Goal: Task Accomplishment & Management: Use online tool/utility

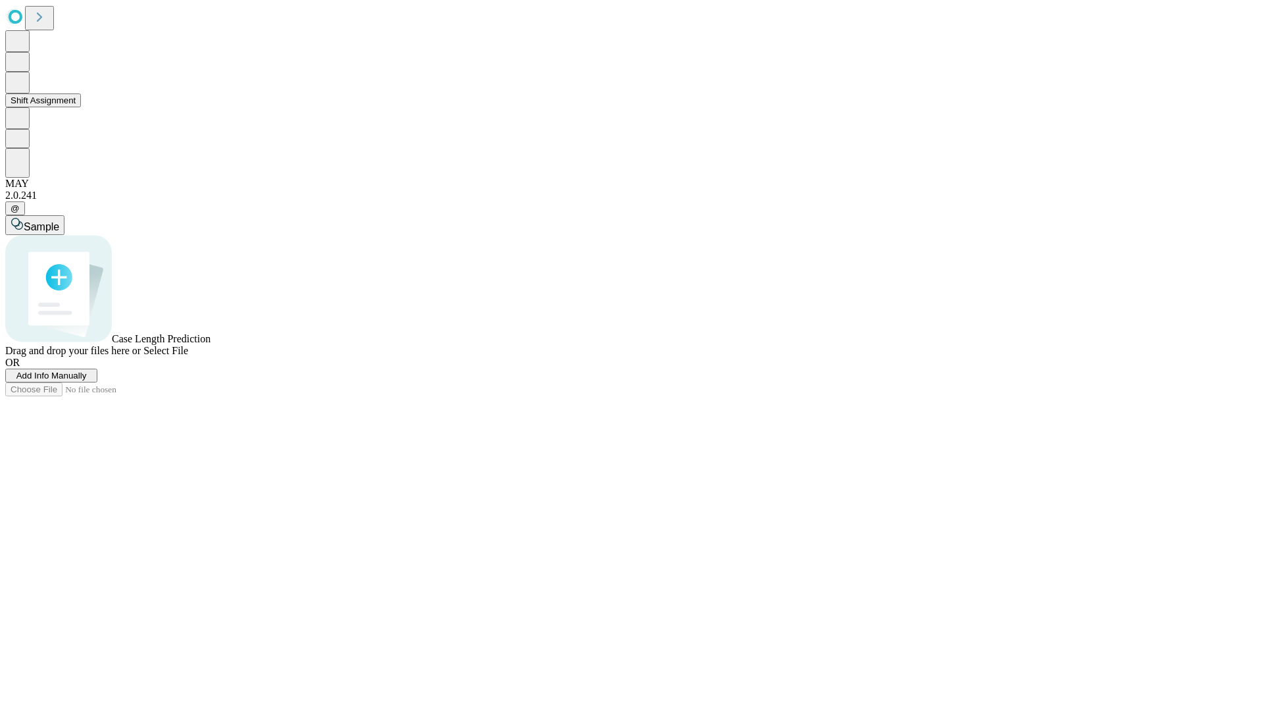
click at [81, 107] on button "Shift Assignment" at bounding box center [43, 100] width 76 height 14
